Goal: Information Seeking & Learning: Learn about a topic

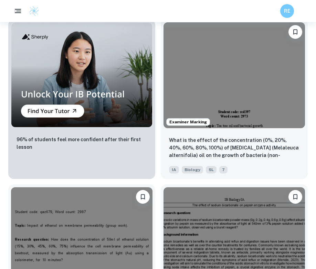
scroll to position [754, 0]
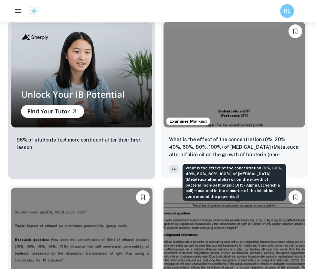
click at [241, 137] on p "What is the effect of the concentration (0%, 20%, 40%, 60%, 80%, 100%) of [MEDI…" at bounding box center [234, 147] width 130 height 23
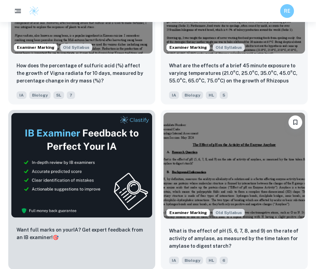
scroll to position [1718, 0]
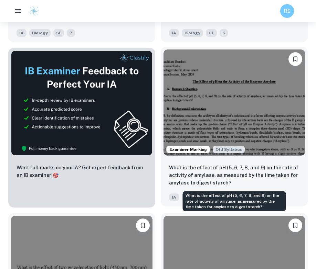
click at [209, 177] on p "What is the effect of pH (5, 6, 7, 8, and 9) on the rate of activity of amylase…" at bounding box center [234, 175] width 130 height 23
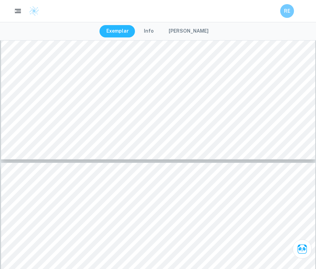
scroll to position [2473, 0]
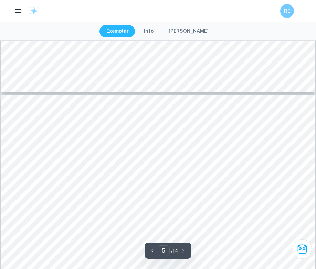
type input "4"
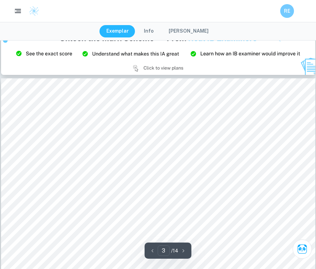
scroll to position [1281, 0]
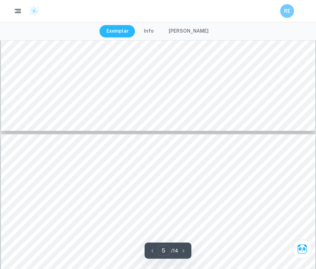
type input "4"
